Goal: Transaction & Acquisition: Purchase product/service

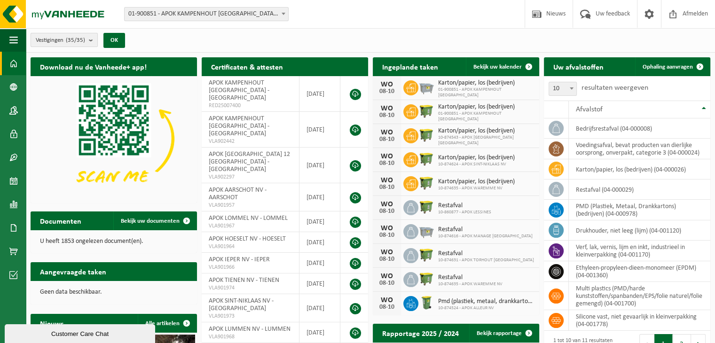
click at [89, 41] on button "Vestigingen (35/35)" at bounding box center [64, 40] width 67 height 14
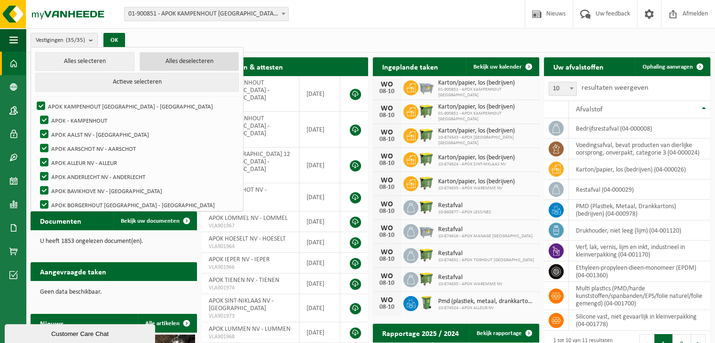
click at [140, 64] on button "Alles deselecteren" at bounding box center [189, 61] width 99 height 19
checkbox input "false"
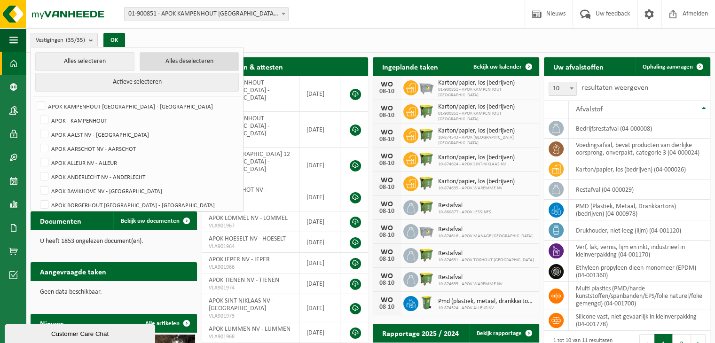
checkbox input "false"
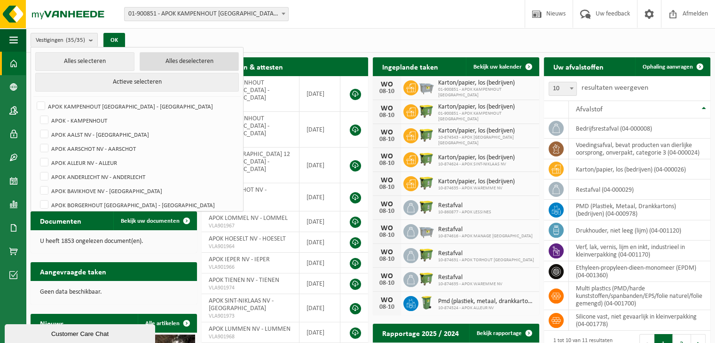
checkbox input "false"
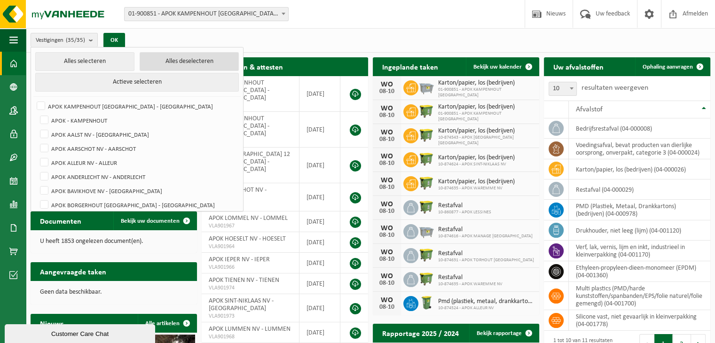
checkbox input "false"
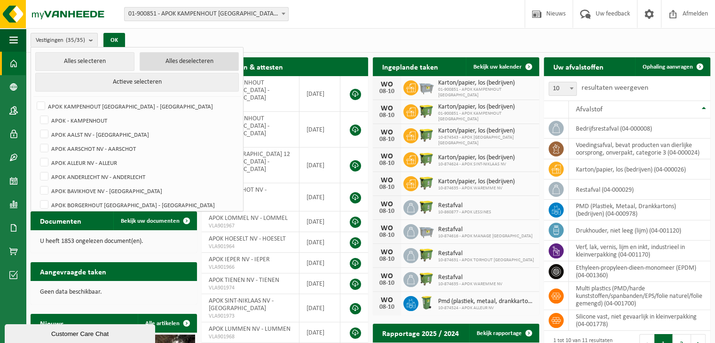
checkbox input "false"
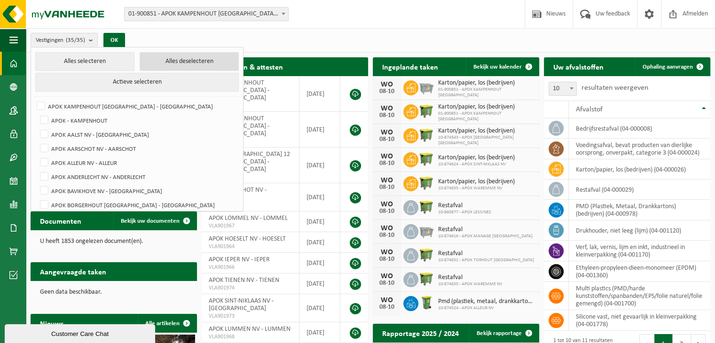
checkbox input "false"
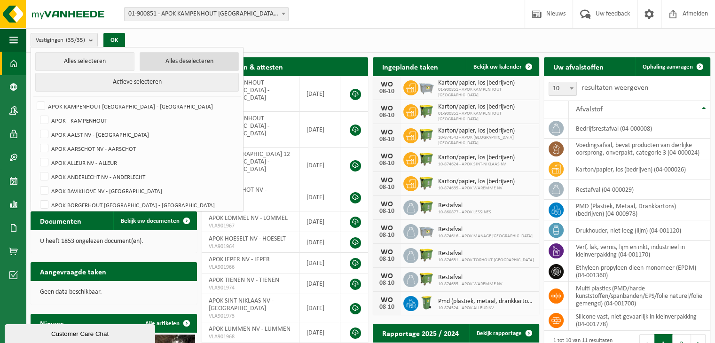
checkbox input "false"
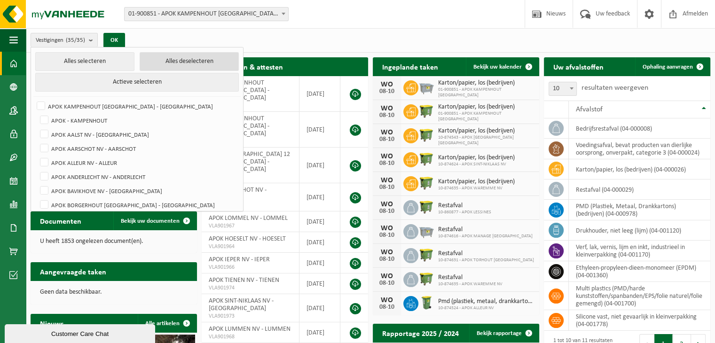
checkbox input "false"
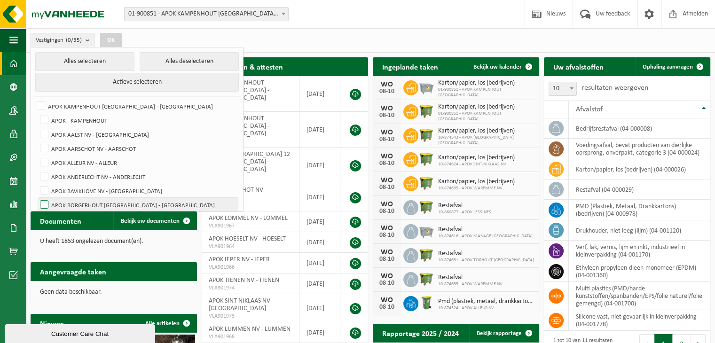
click at [45, 202] on label "APOK BORGERHOUT NV - BORGERHOUT" at bounding box center [138, 205] width 200 height 14
click at [37, 198] on input "APOK BORGERHOUT NV - BORGERHOUT" at bounding box center [36, 197] width 0 height 0
checkbox input "true"
click at [109, 39] on button "OK" at bounding box center [111, 40] width 22 height 15
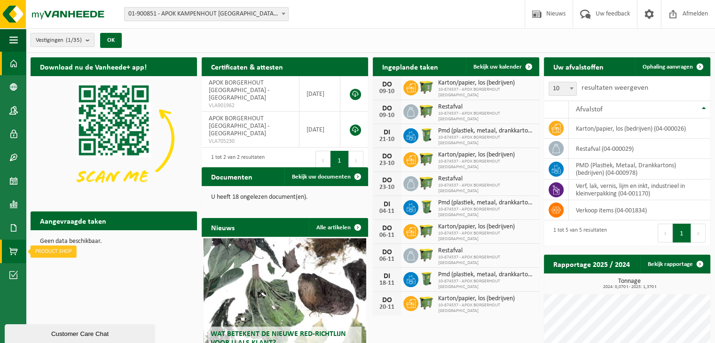
click at [9, 252] on span at bounding box center [13, 252] width 8 height 24
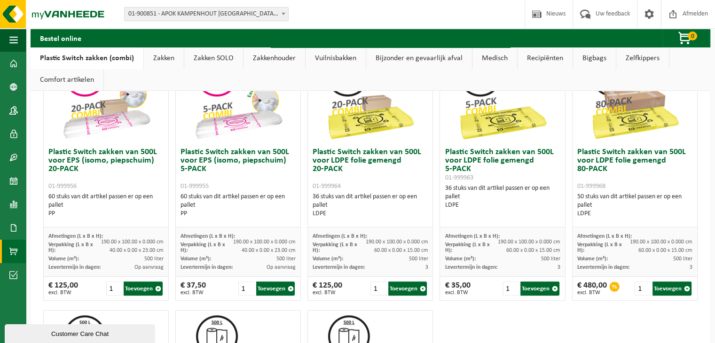
scroll to position [376, 0]
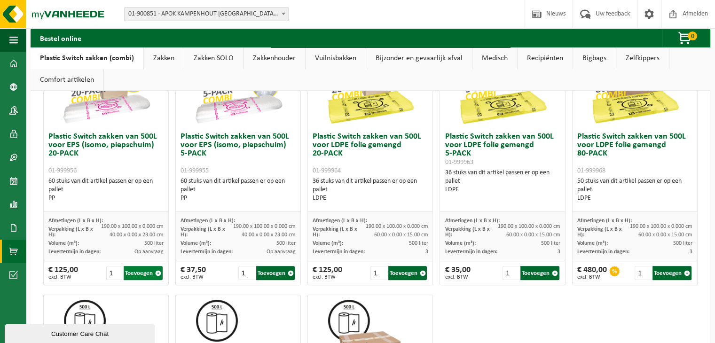
click at [138, 271] on button "Toevoegen" at bounding box center [143, 273] width 39 height 14
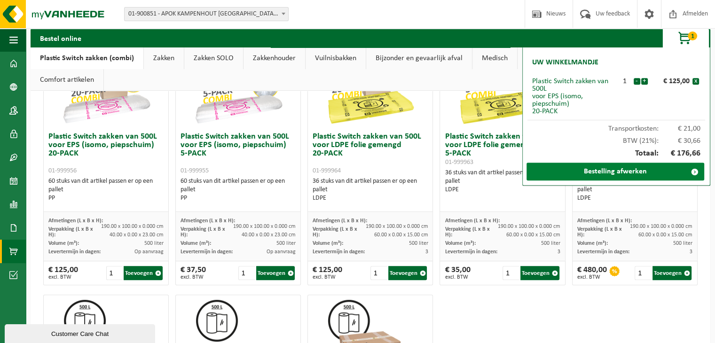
click at [613, 169] on link "Bestelling afwerken" at bounding box center [616, 172] width 178 height 18
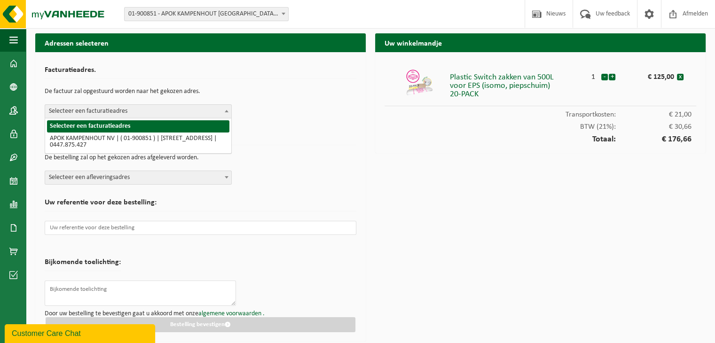
click at [190, 112] on span "Selecteer een facturatieadres" at bounding box center [138, 111] width 186 height 13
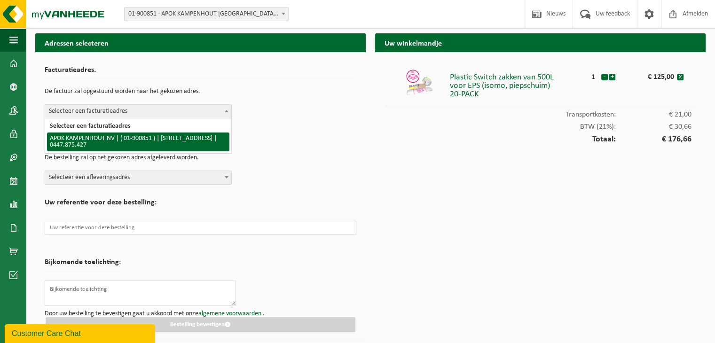
select select "106636"
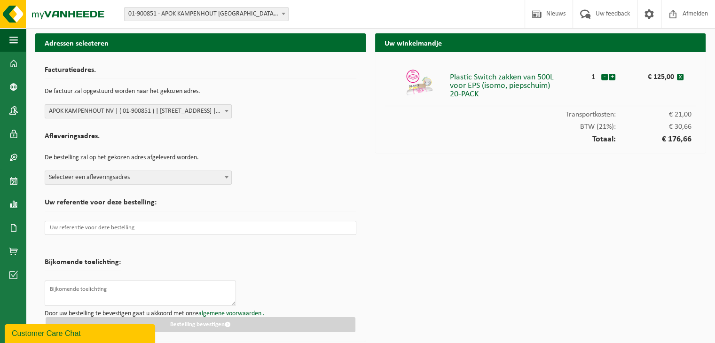
click at [226, 179] on span at bounding box center [226, 177] width 9 height 12
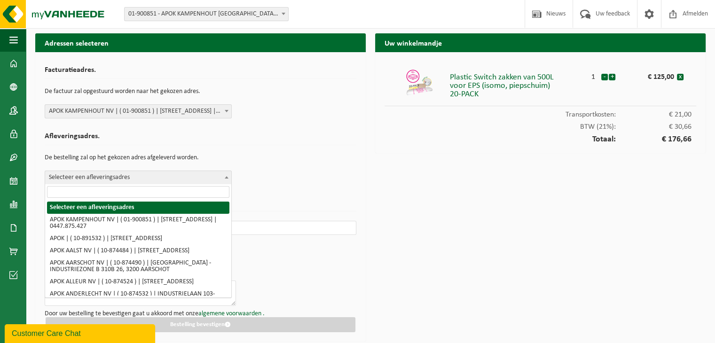
click at [107, 189] on input "search" at bounding box center [138, 192] width 182 height 12
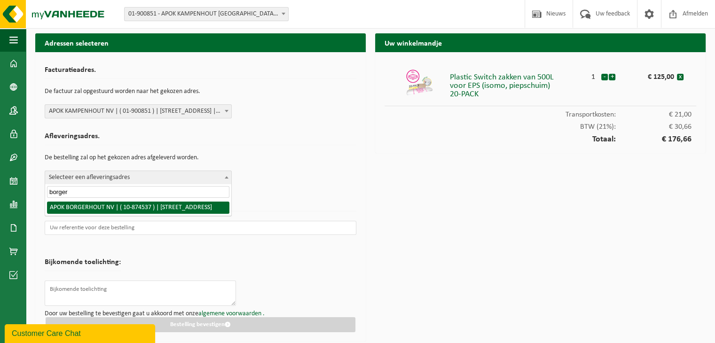
type input "borger"
select select "106677"
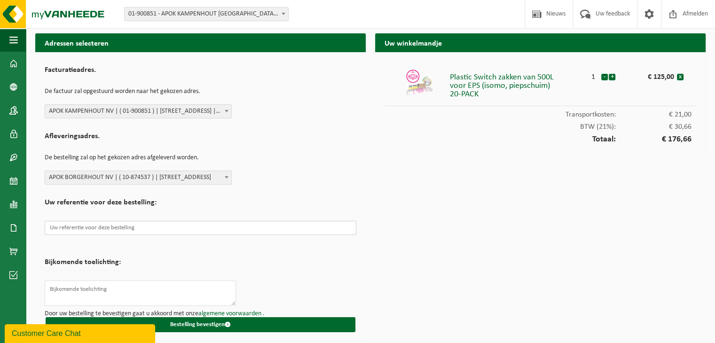
click at [170, 227] on input "text" at bounding box center [201, 228] width 312 height 14
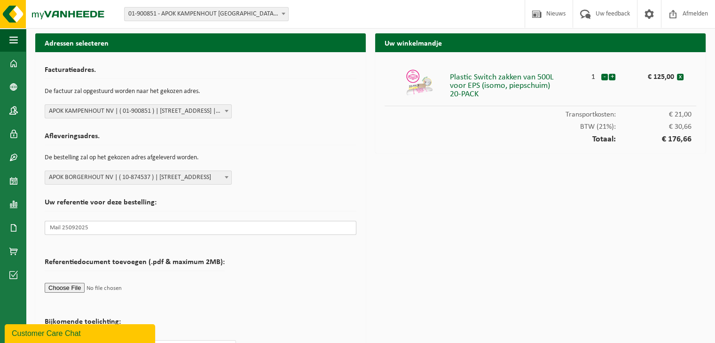
scroll to position [61, 0]
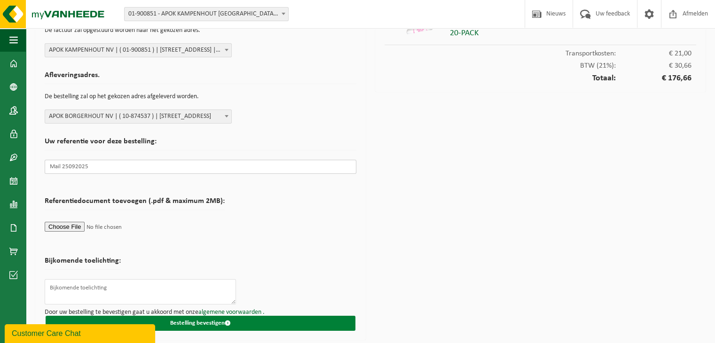
type input "Mail 25092025"
click at [203, 324] on button "Bestelling bevestigen" at bounding box center [201, 323] width 310 height 15
